Goal: Transaction & Acquisition: Purchase product/service

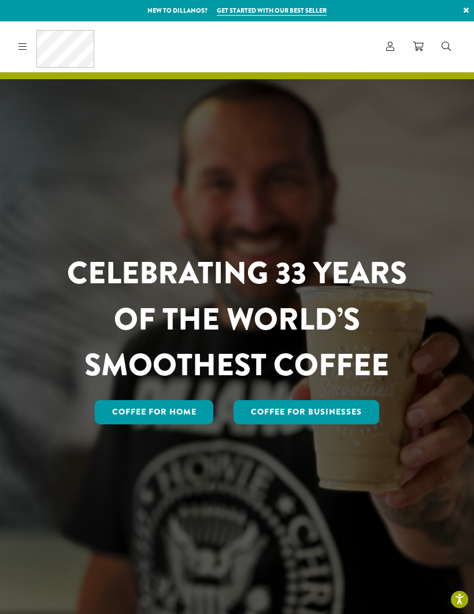
click at [164, 424] on link "Coffee for Home" at bounding box center [154, 412] width 119 height 24
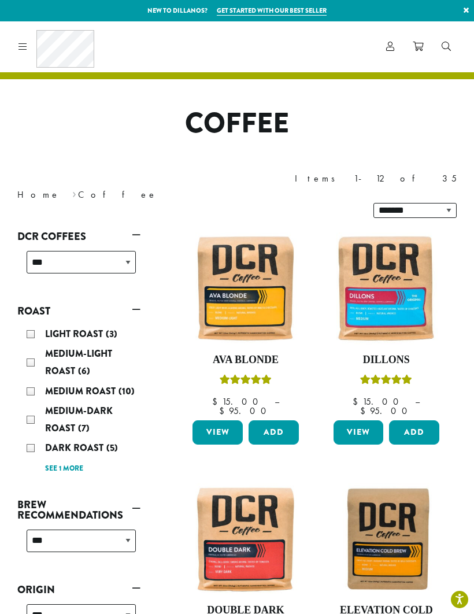
click at [215, 420] on link "View" at bounding box center [218, 432] width 50 height 24
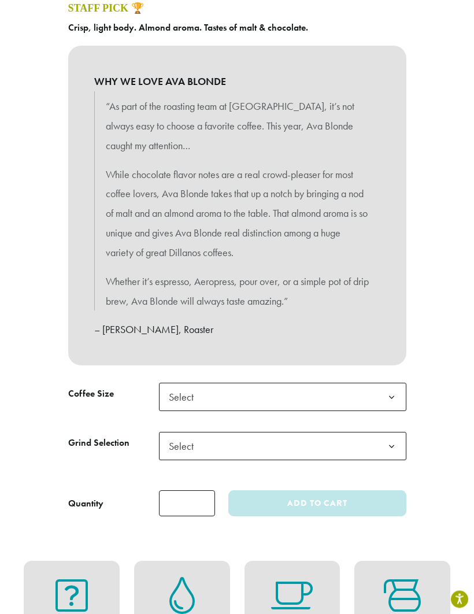
click at [391, 390] on b at bounding box center [392, 398] width 28 height 28
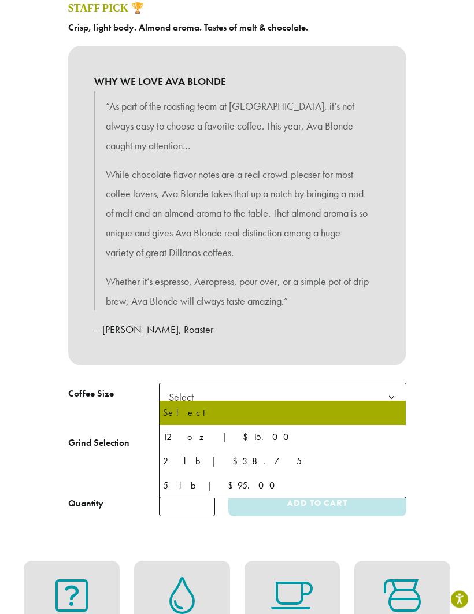
scroll to position [534, 0]
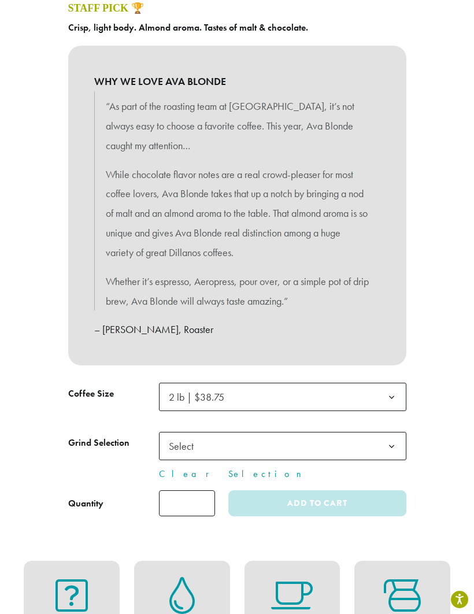
click at [235, 439] on span "Select" at bounding box center [282, 446] width 247 height 28
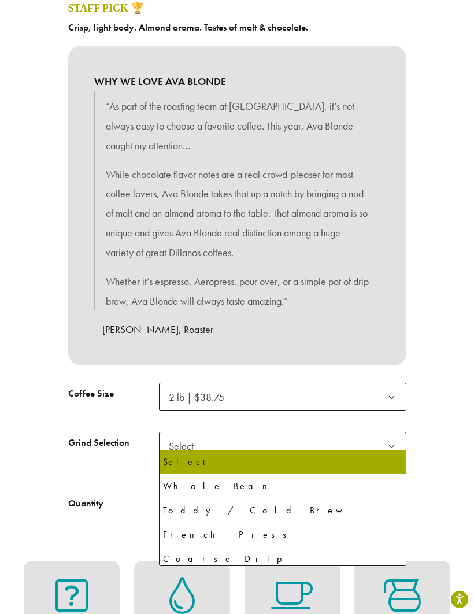
select select "**********"
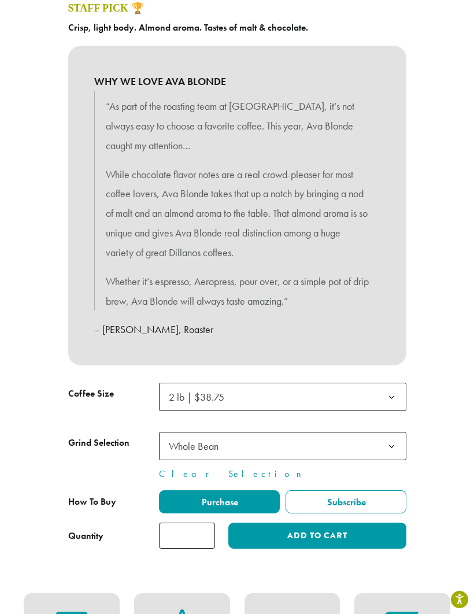
click at [279, 530] on button "Add to cart" at bounding box center [317, 536] width 178 height 26
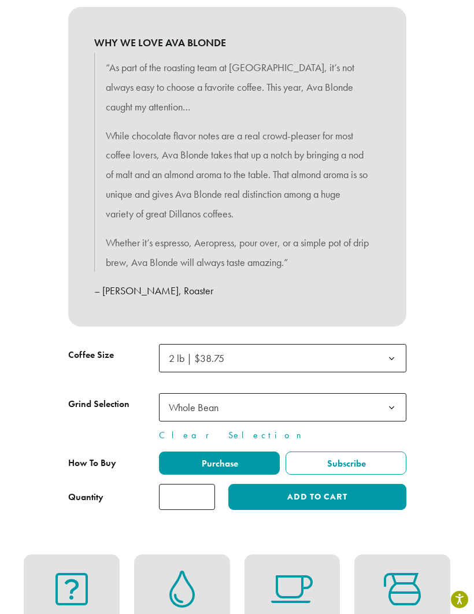
scroll to position [574, 0]
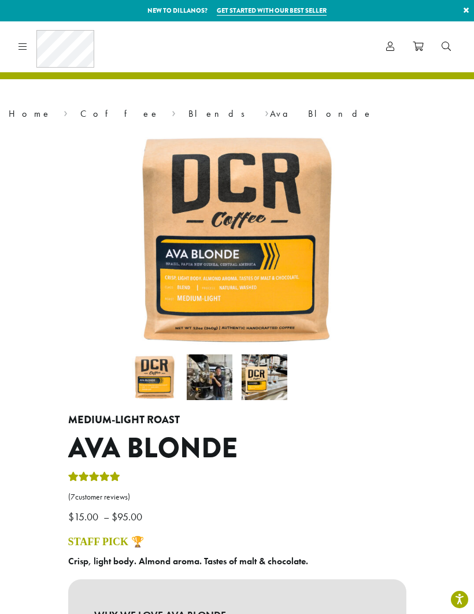
click at [419, 50] on icon at bounding box center [418, 46] width 10 height 9
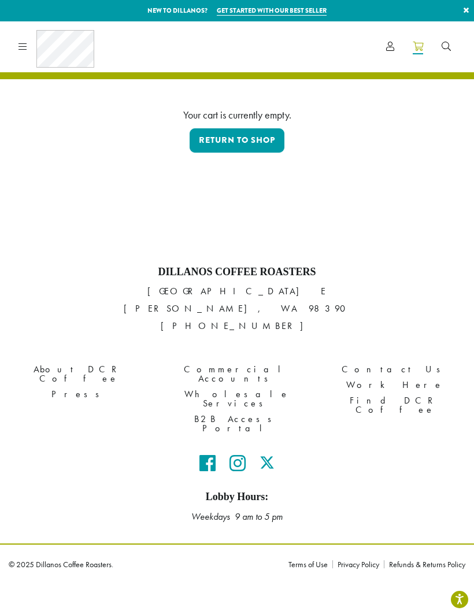
click at [242, 138] on link "Return to shop" at bounding box center [237, 140] width 95 height 24
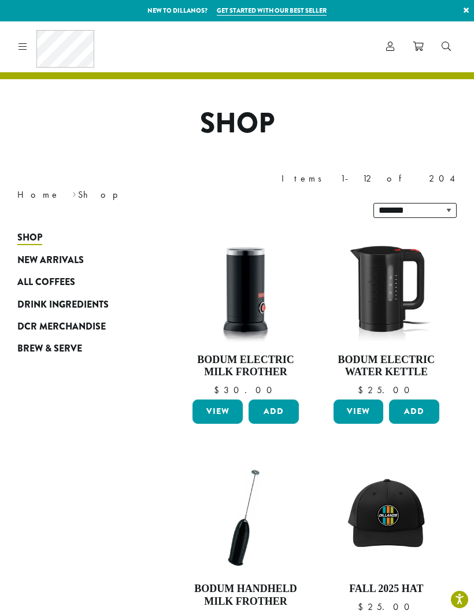
click at [22, 45] on icon at bounding box center [23, 46] width 9 height 9
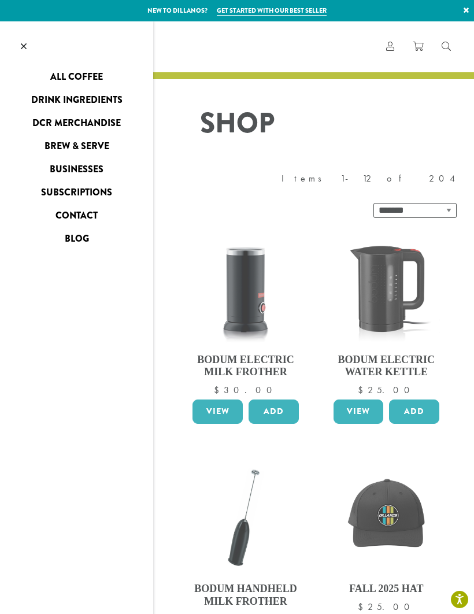
click at [101, 73] on link "All Coffee" at bounding box center [76, 77] width 153 height 19
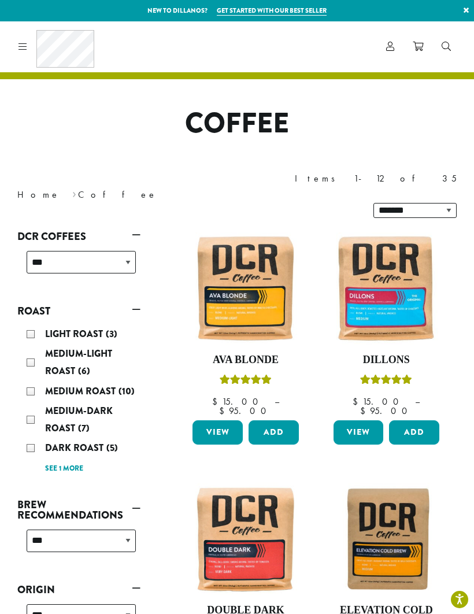
click at [223, 420] on link "View" at bounding box center [218, 432] width 50 height 24
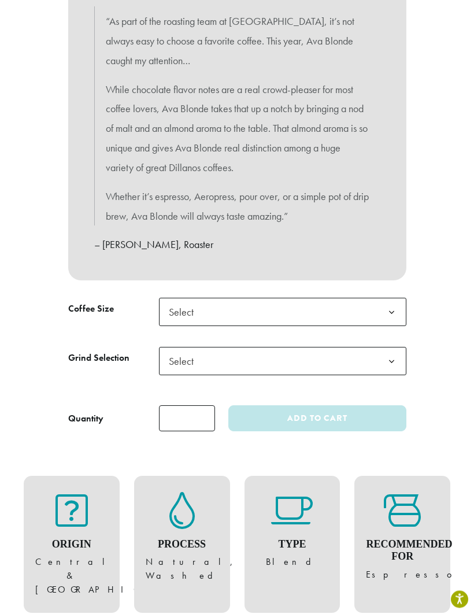
click at [386, 306] on b at bounding box center [392, 313] width 28 height 28
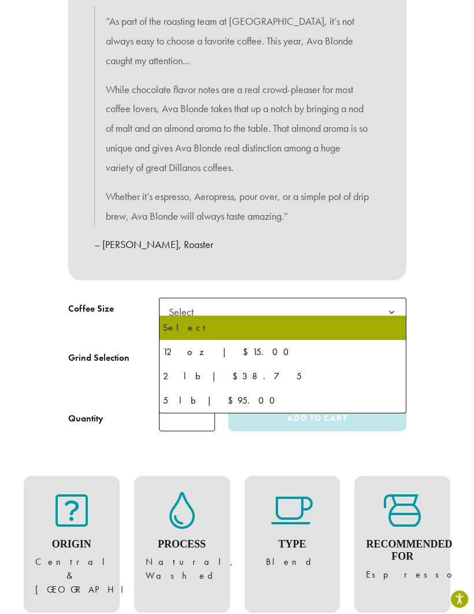
scroll to position [619, 0]
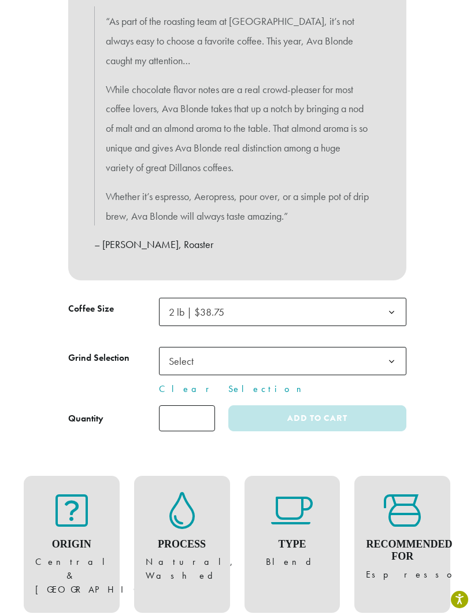
click at [289, 353] on span "Select" at bounding box center [282, 361] width 247 height 28
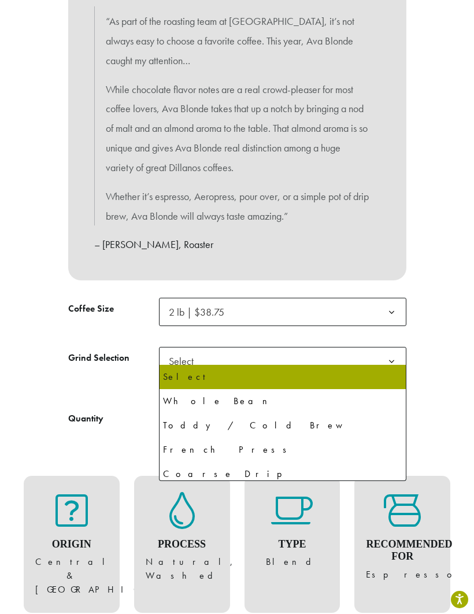
select select "**********"
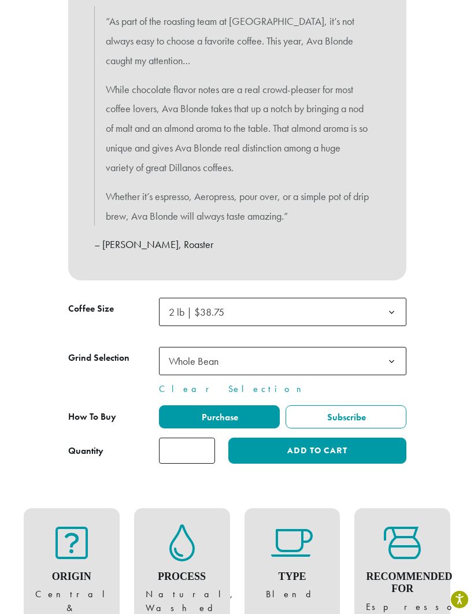
click at [239, 407] on label "Purchase" at bounding box center [219, 416] width 121 height 23
click at [301, 446] on button "Add to cart" at bounding box center [317, 451] width 178 height 26
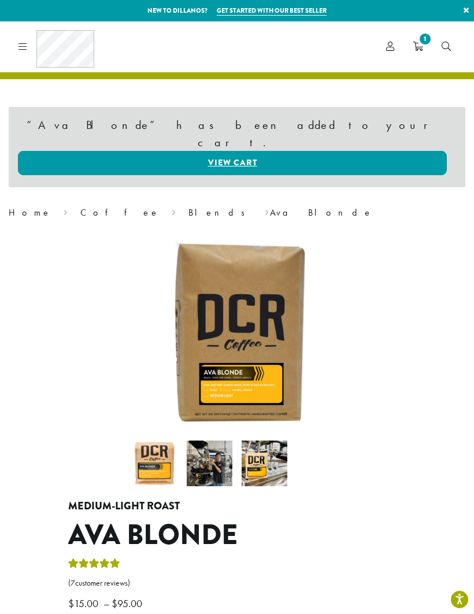
click at [416, 46] on icon "1" at bounding box center [418, 46] width 10 height 9
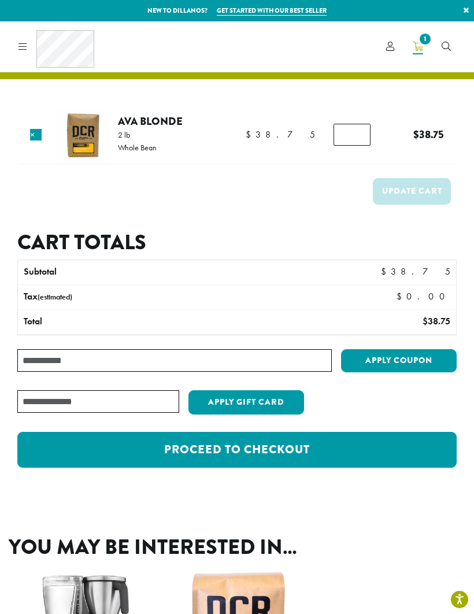
click at [305, 457] on link "Proceed to checkout" at bounding box center [236, 450] width 439 height 36
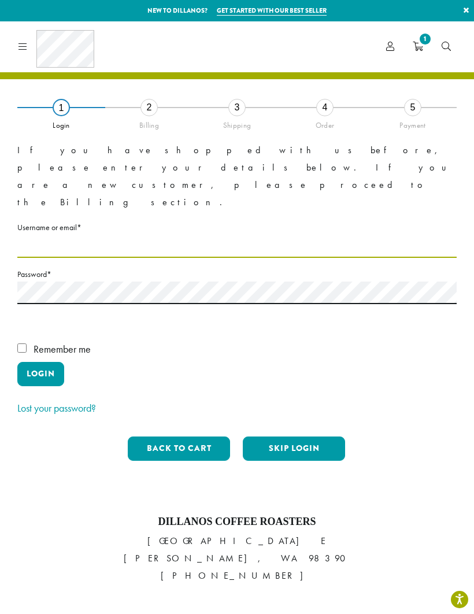
type input "**********"
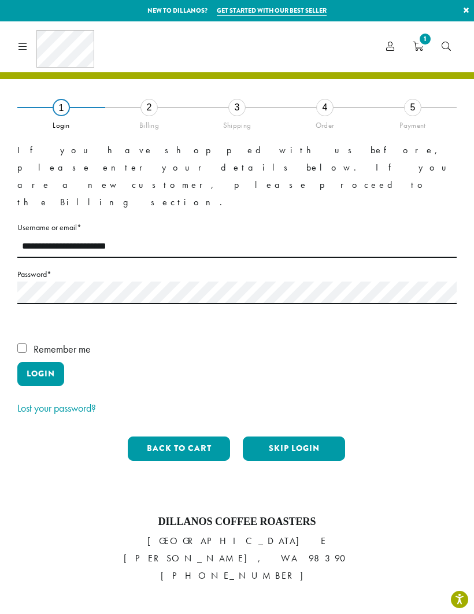
click at [40, 362] on button "Login" at bounding box center [40, 374] width 47 height 24
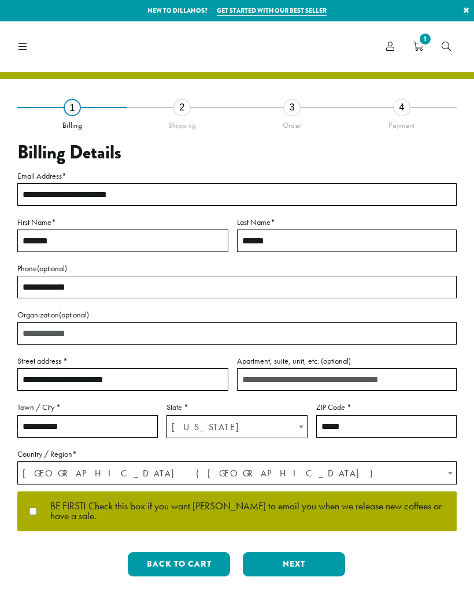
select select "**"
click at [32, 518] on label "BE FIRST! Check this box if you want [PERSON_NAME] to email you when we release…" at bounding box center [237, 511] width 420 height 20
click at [291, 561] on button "Next" at bounding box center [294, 564] width 102 height 24
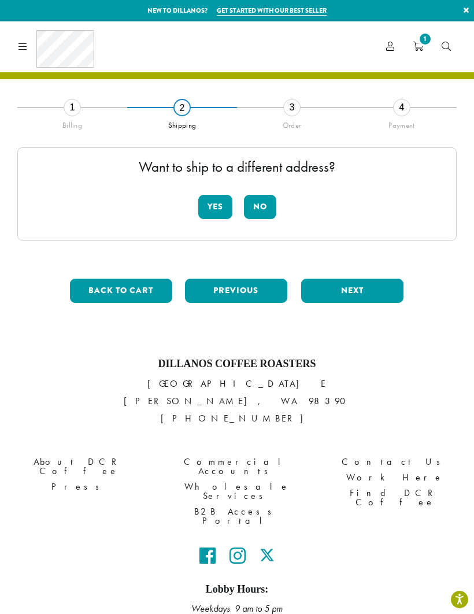
click at [268, 210] on button "No" at bounding box center [260, 207] width 32 height 24
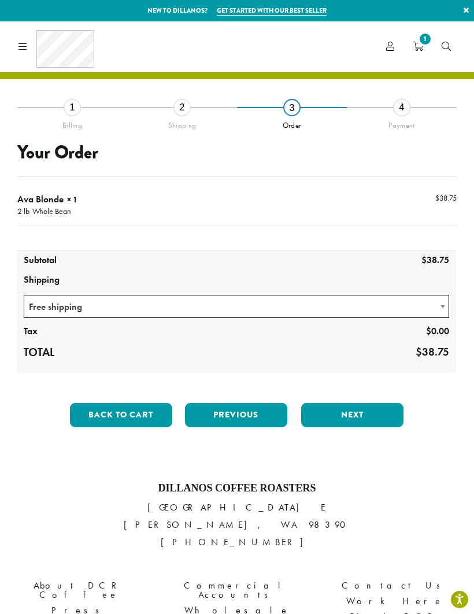
click at [408, 305] on span "Free shipping" at bounding box center [236, 306] width 424 height 23
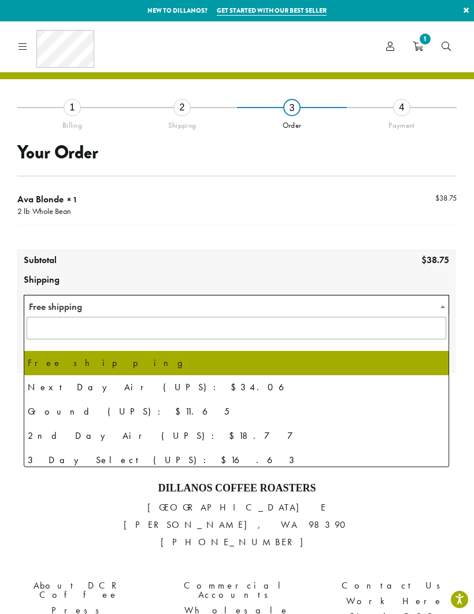
click at [118, 511] on p "1620 45th Street E Sumner, WA 98390 (253) 826-1807" at bounding box center [237, 525] width 457 height 52
